Goal: Task Accomplishment & Management: Use online tool/utility

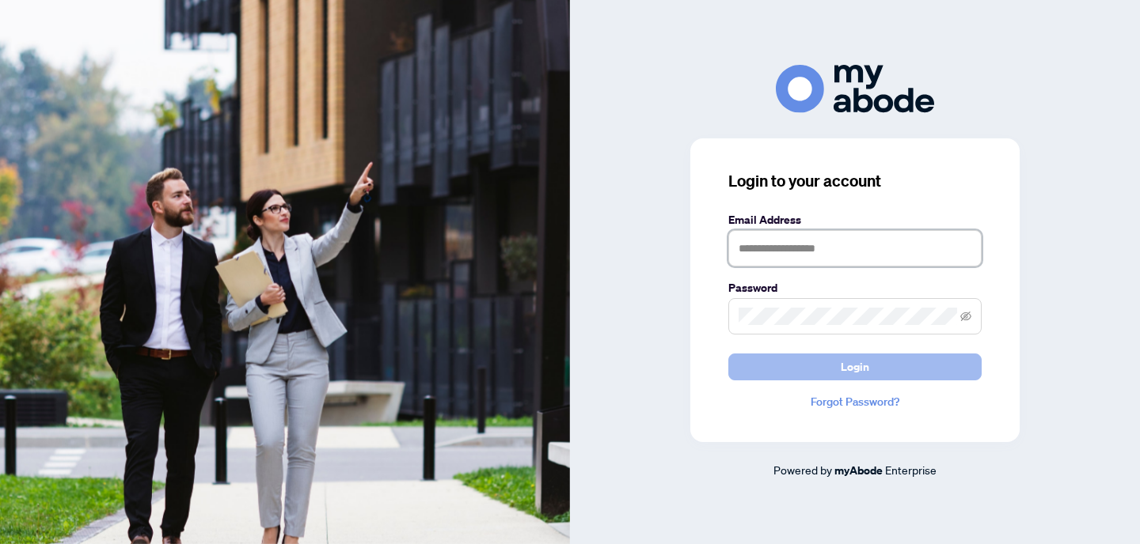
type input "**********"
click at [853, 370] on span "Login" at bounding box center [854, 367] width 28 height 25
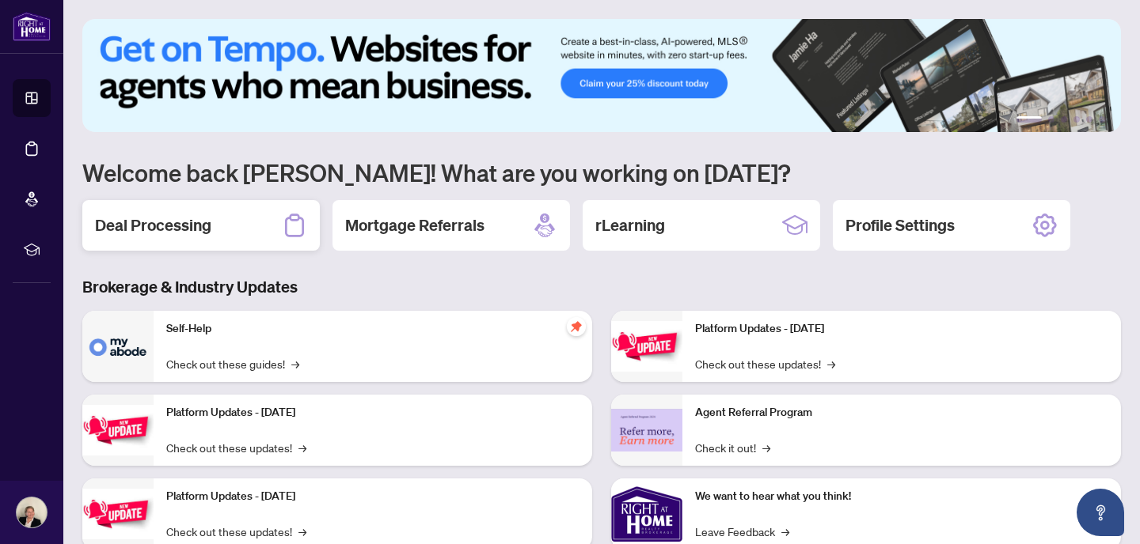
click at [180, 221] on h2 "Deal Processing" at bounding box center [153, 225] width 116 height 22
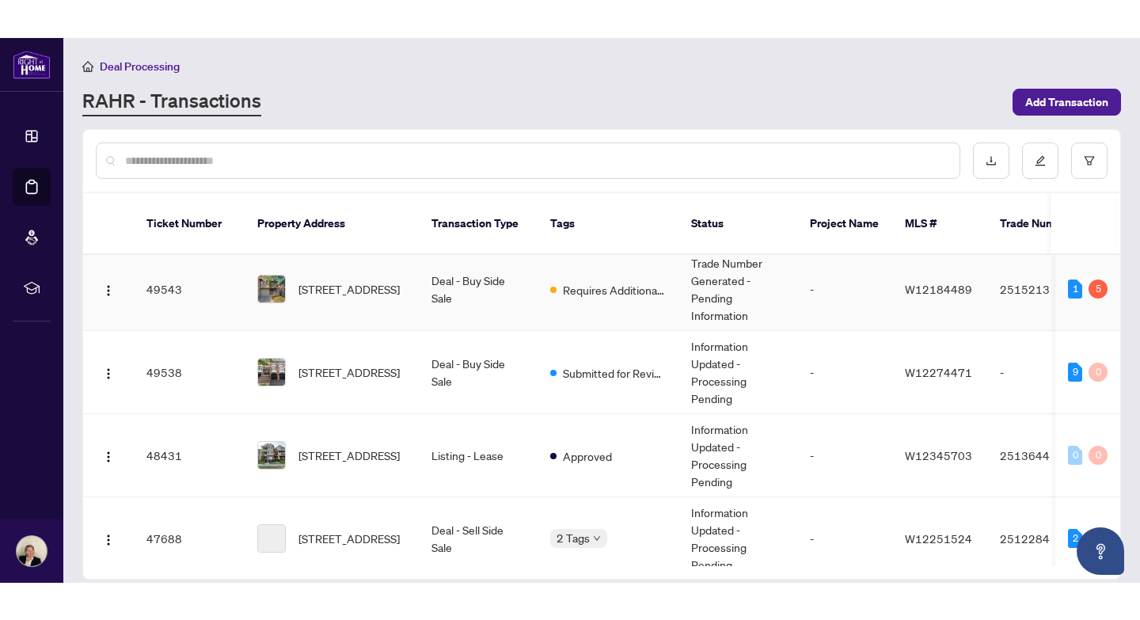
scroll to position [95, 0]
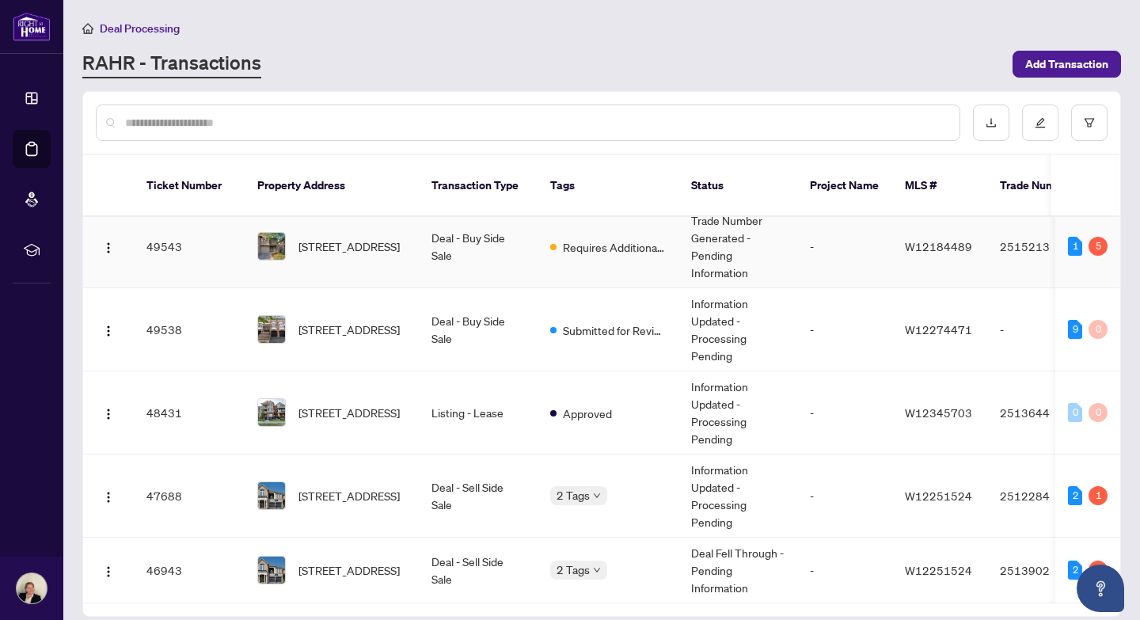
click at [449, 234] on td "Deal - Buy Side Sale" at bounding box center [478, 246] width 119 height 83
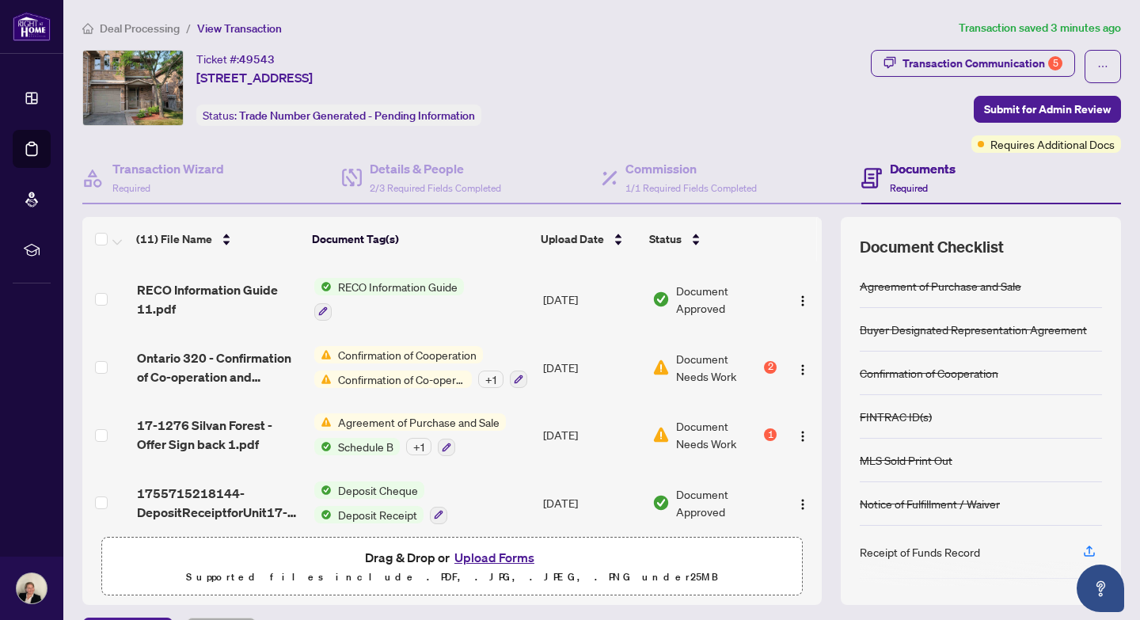
scroll to position [468, 0]
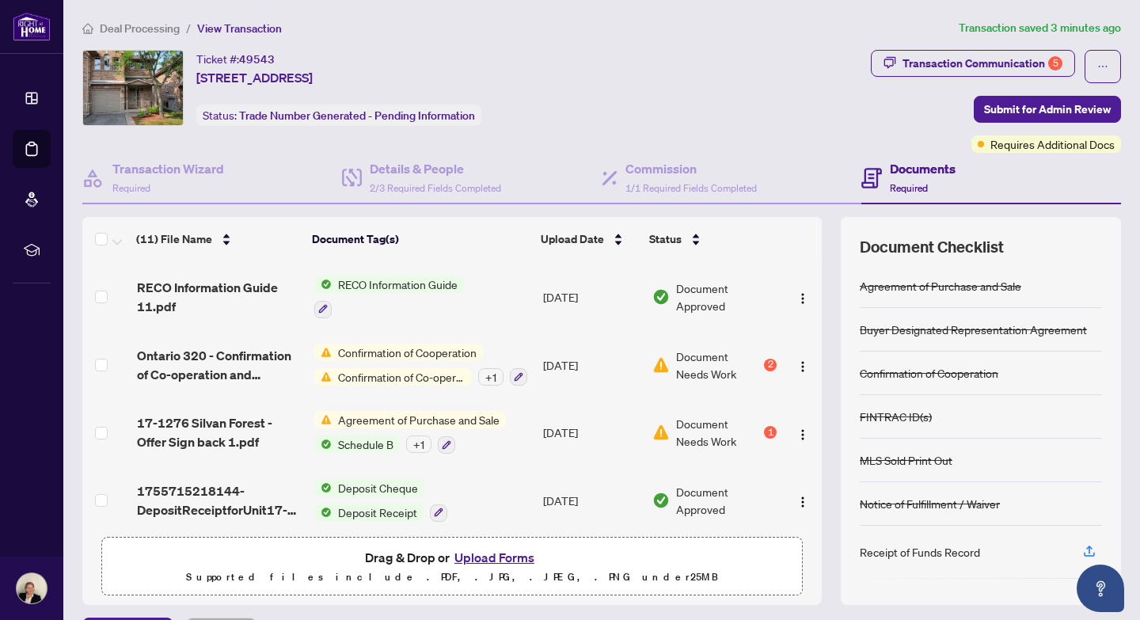
click at [364, 412] on span "Agreement of Purchase and Sale" at bounding box center [419, 419] width 174 height 17
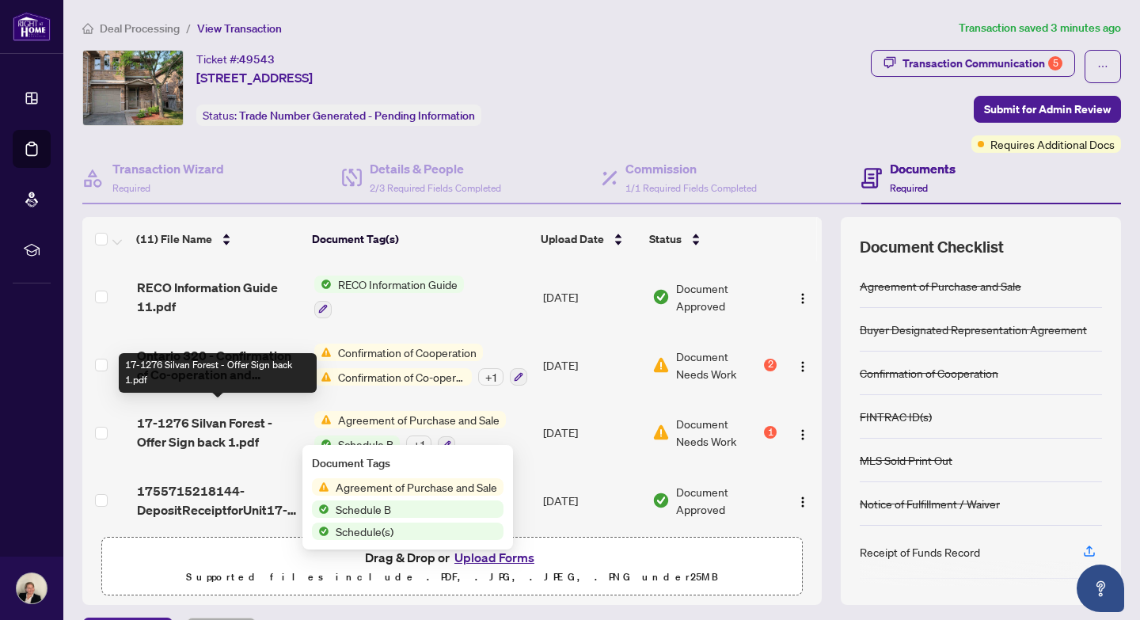
click at [208, 413] on span "17-1276 Silvan Forest - Offer Sign back 1.pdf" at bounding box center [219, 432] width 165 height 38
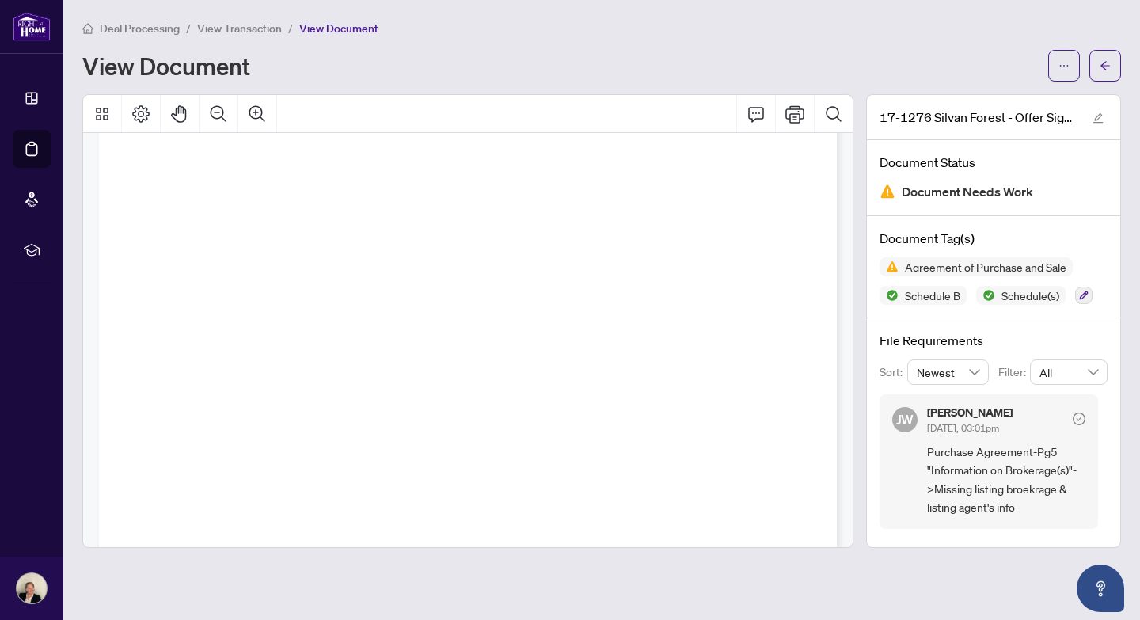
scroll to position [382, 0]
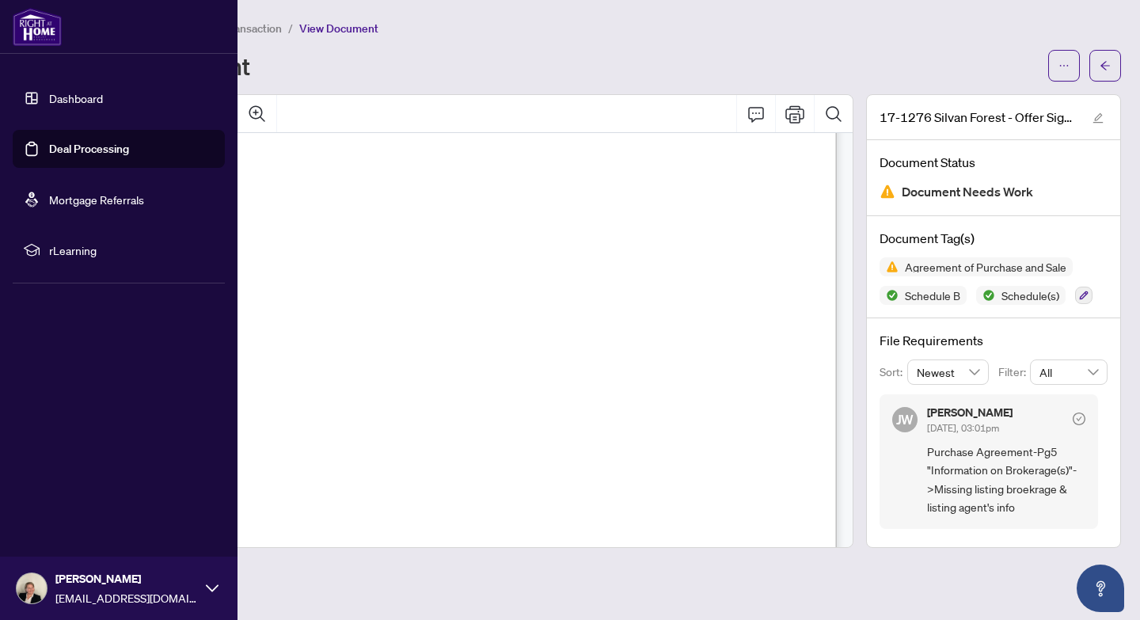
click at [49, 148] on link "Deal Processing" at bounding box center [89, 149] width 80 height 14
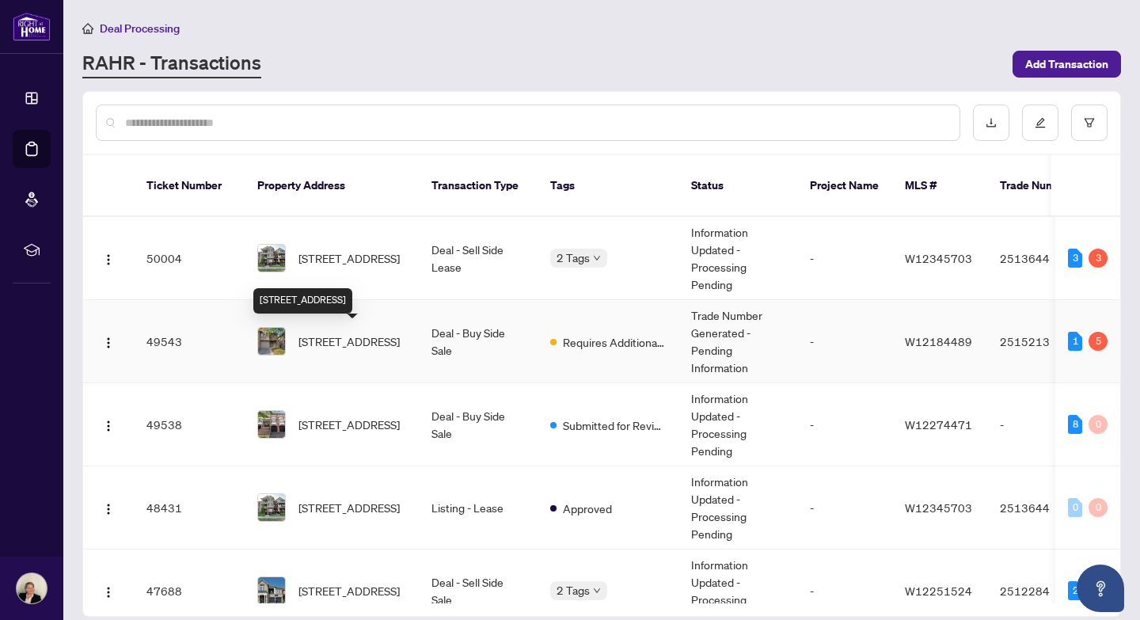
click at [312, 339] on span "[STREET_ADDRESS]" at bounding box center [348, 340] width 101 height 17
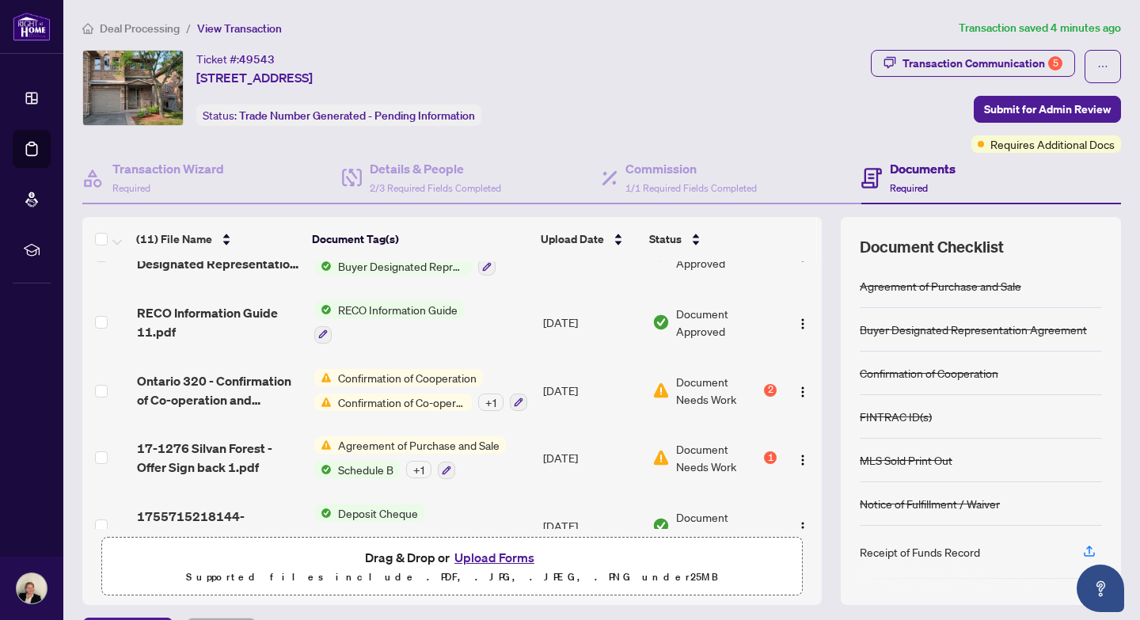
scroll to position [468, 0]
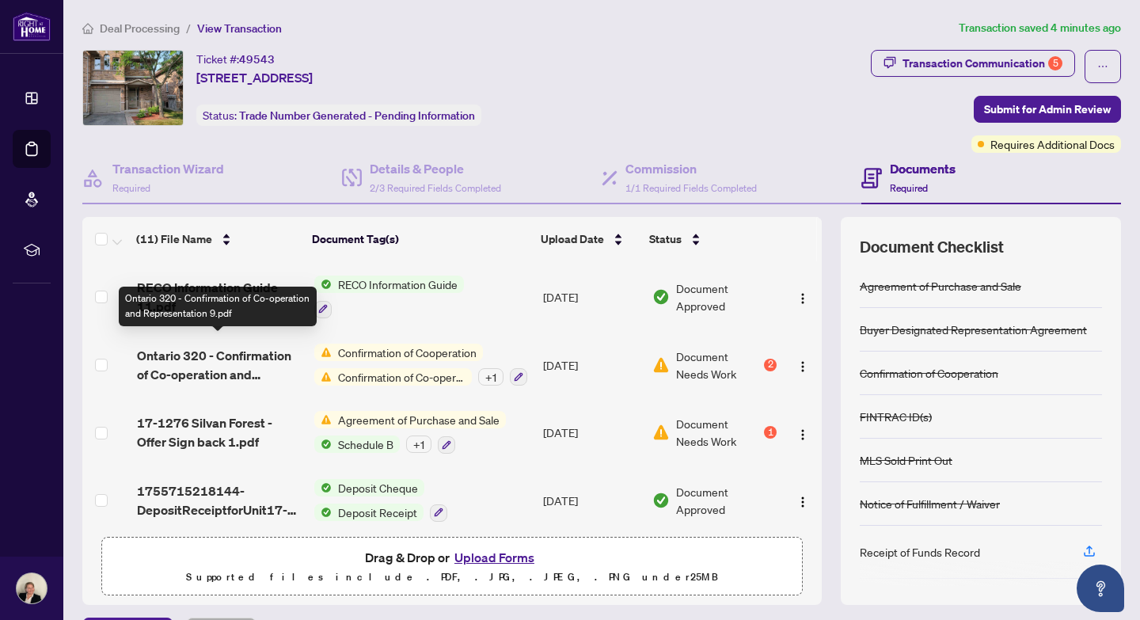
click at [241, 346] on span "Ontario 320 - Confirmation of Co-operation and Representation 9.pdf" at bounding box center [219, 365] width 165 height 38
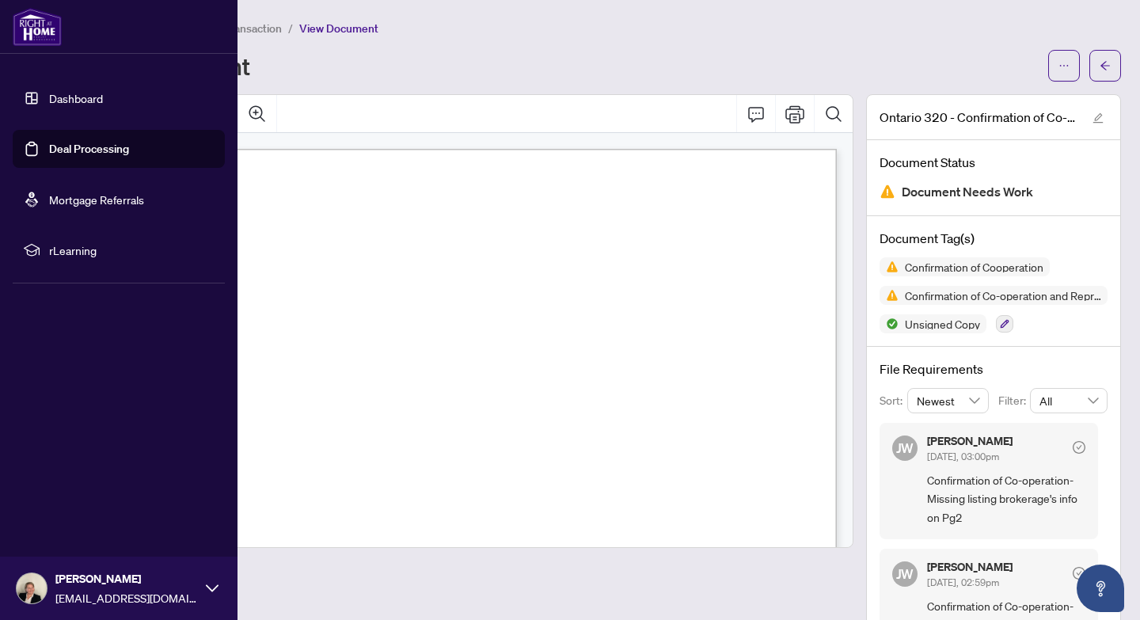
click at [49, 156] on link "Deal Processing" at bounding box center [89, 149] width 80 height 14
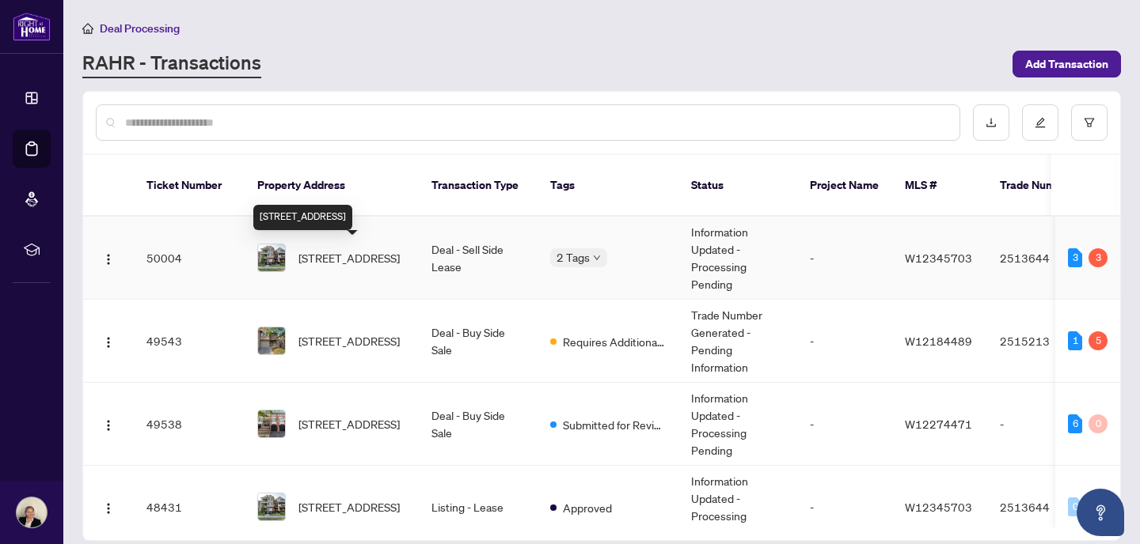
click at [346, 259] on span "[STREET_ADDRESS]" at bounding box center [348, 257] width 101 height 17
